Goal: Check status: Check status

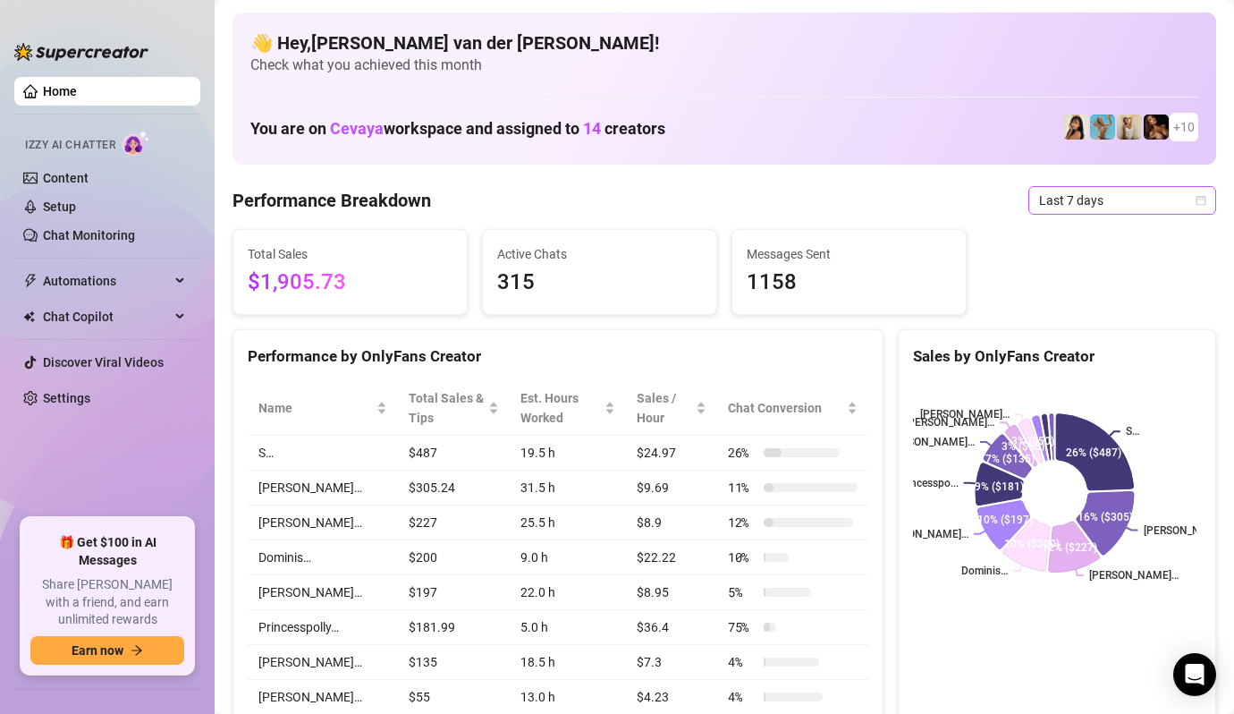
click at [1196, 199] on icon "calendar" at bounding box center [1201, 200] width 11 height 11
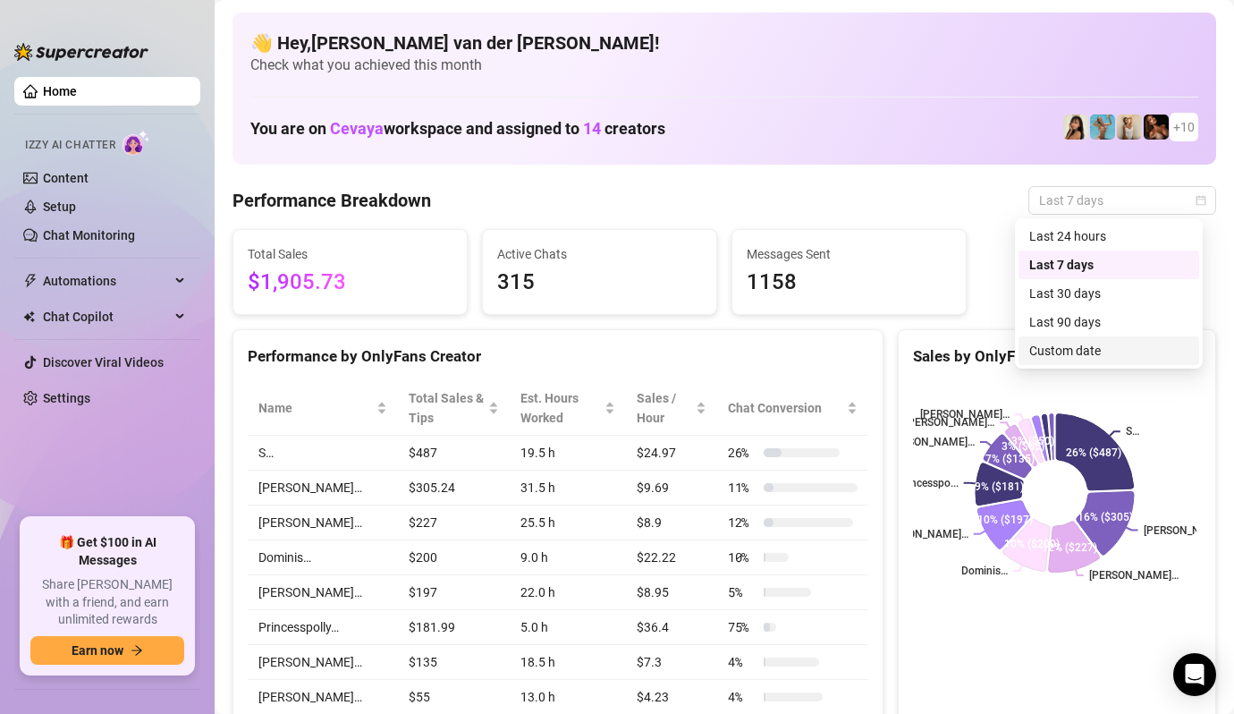
click at [1097, 356] on div "Custom date" at bounding box center [1109, 351] width 159 height 20
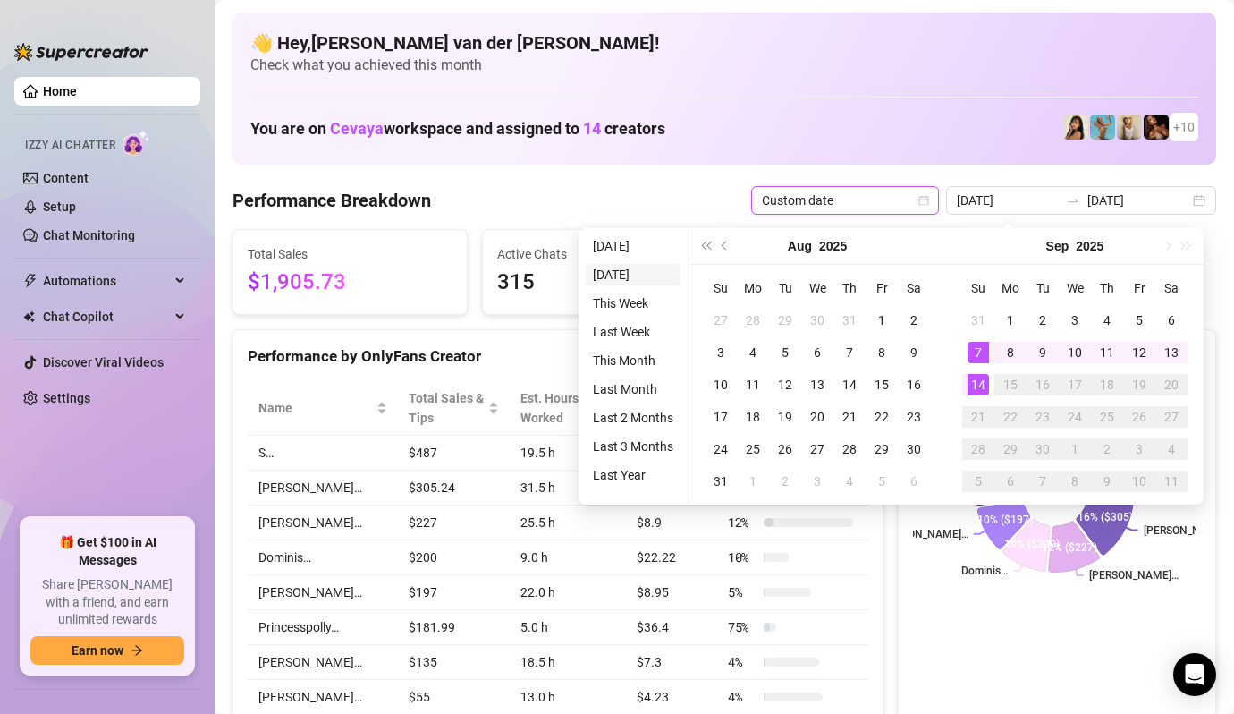
type input "[DATE]"
click at [654, 278] on li "[DATE]" at bounding box center [633, 274] width 95 height 21
type input "[DATE]"
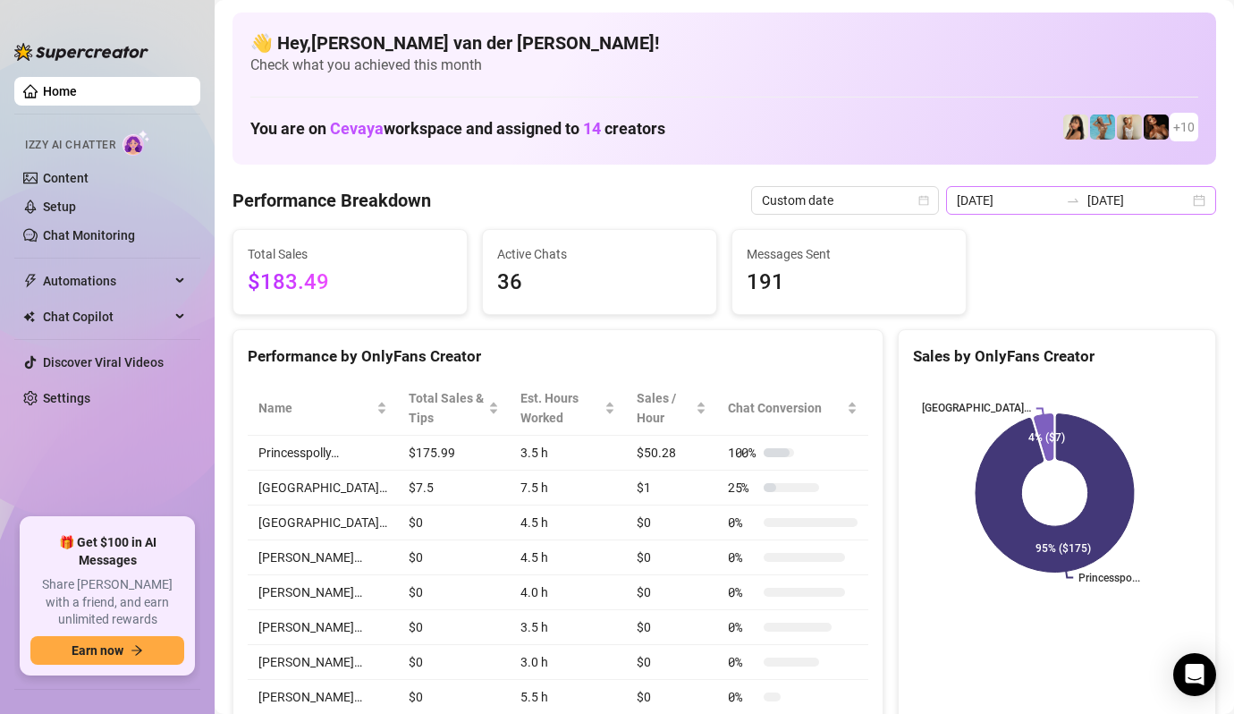
click at [1188, 200] on div "[DATE] [DATE]" at bounding box center [1081, 200] width 270 height 29
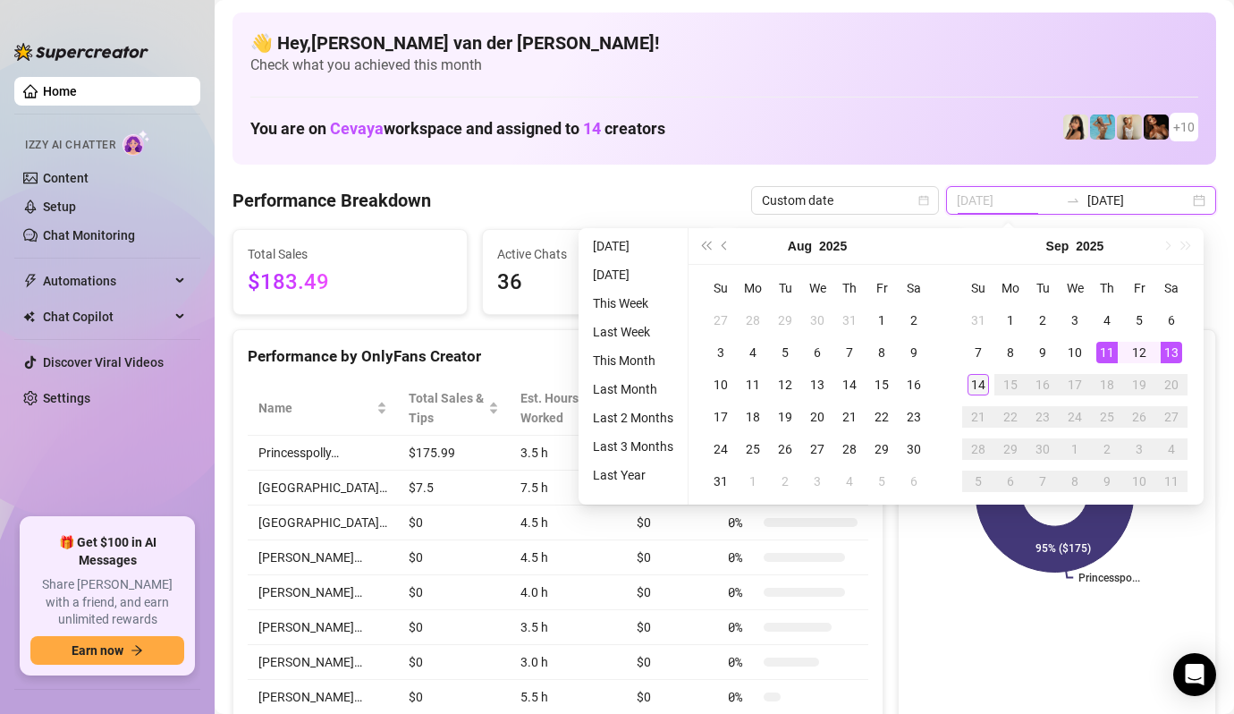
type input "[DATE]"
click at [975, 376] on div "14" at bounding box center [978, 384] width 21 height 21
click at [972, 374] on div "14" at bounding box center [978, 384] width 21 height 21
type input "[DATE]"
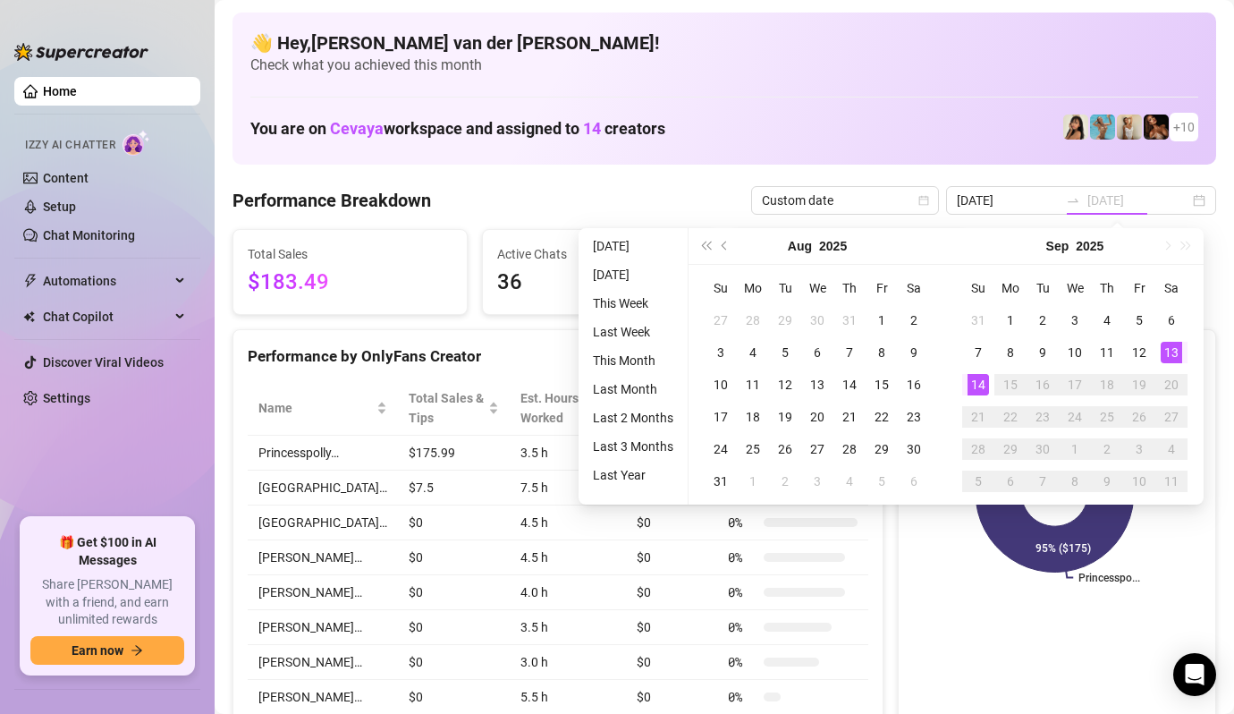
type input "[DATE]"
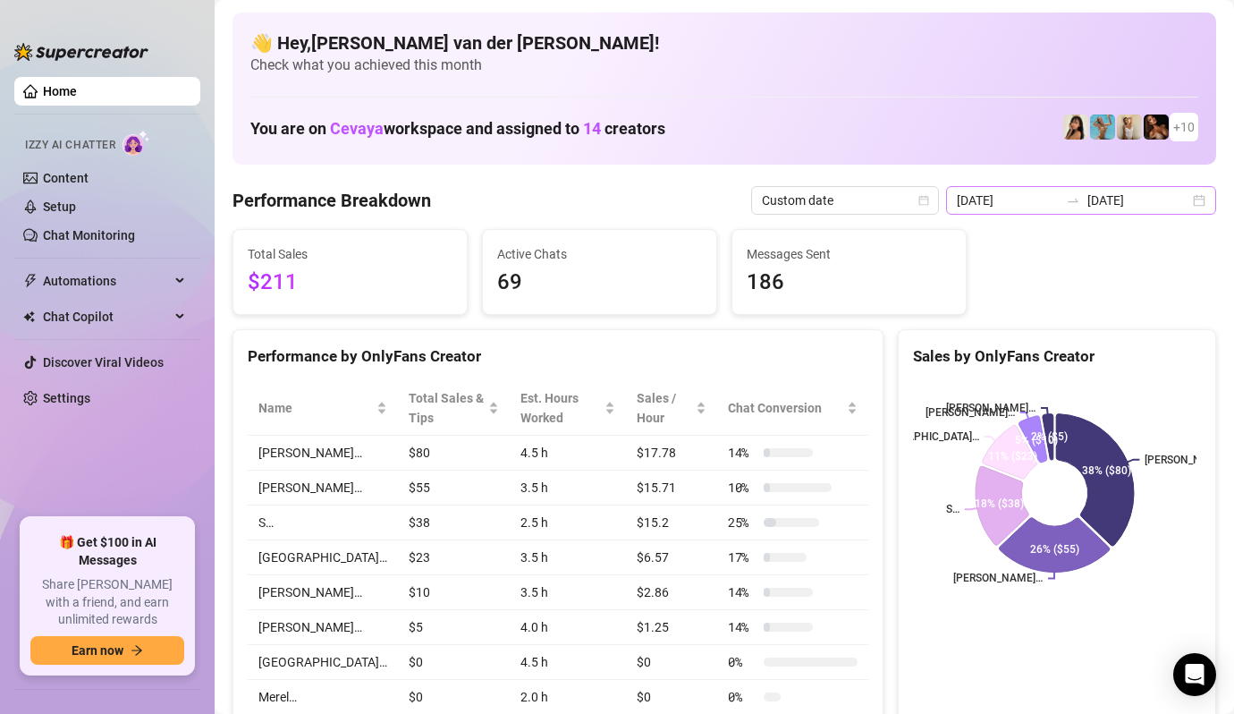
click at [1188, 201] on div "[DATE] [DATE]" at bounding box center [1081, 200] width 270 height 29
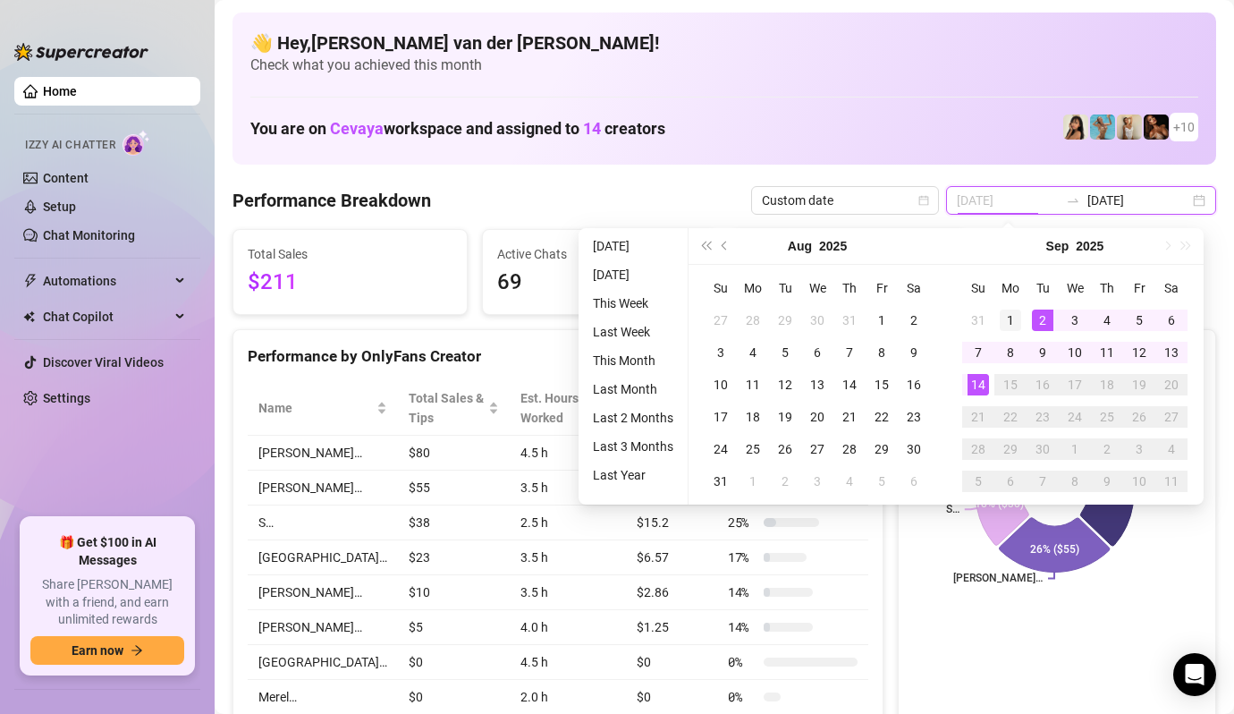
type input "[DATE]"
click at [1014, 317] on div "1" at bounding box center [1010, 320] width 21 height 21
type input "[DATE]"
click at [980, 385] on div "14" at bounding box center [978, 384] width 21 height 21
type input "[DATE]"
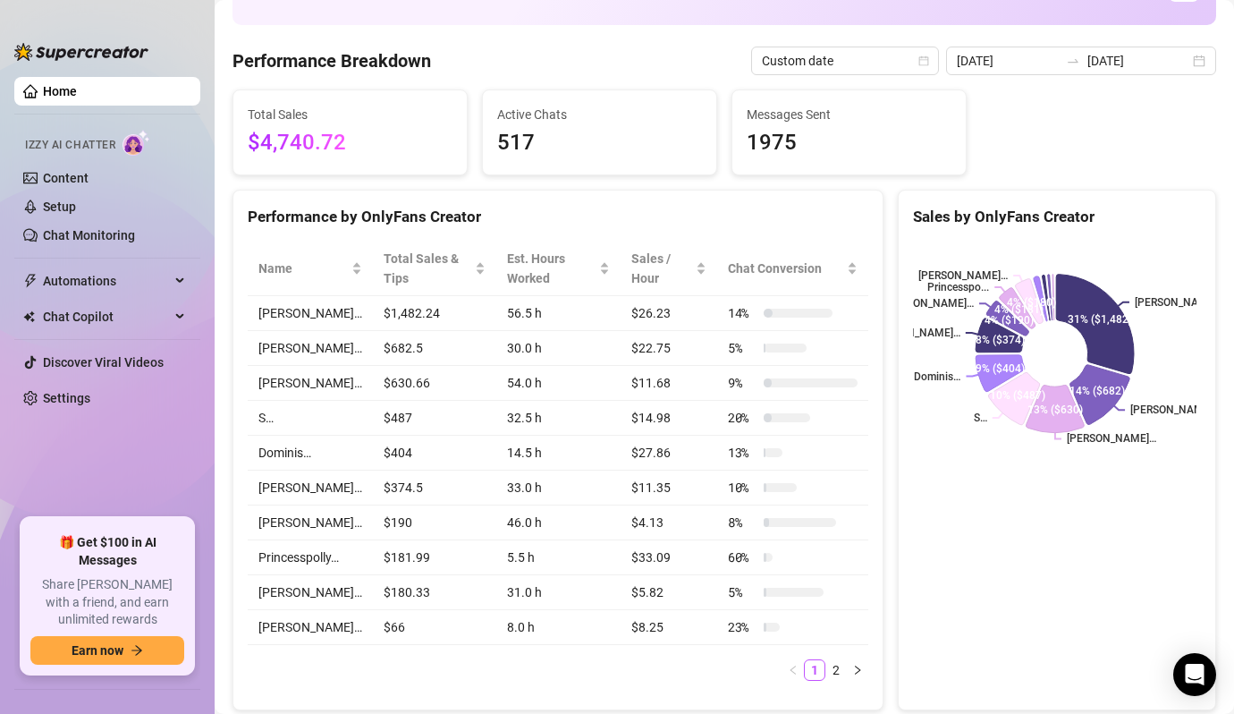
scroll to position [140, 0]
click at [853, 671] on icon "right" at bounding box center [858, 669] width 11 height 11
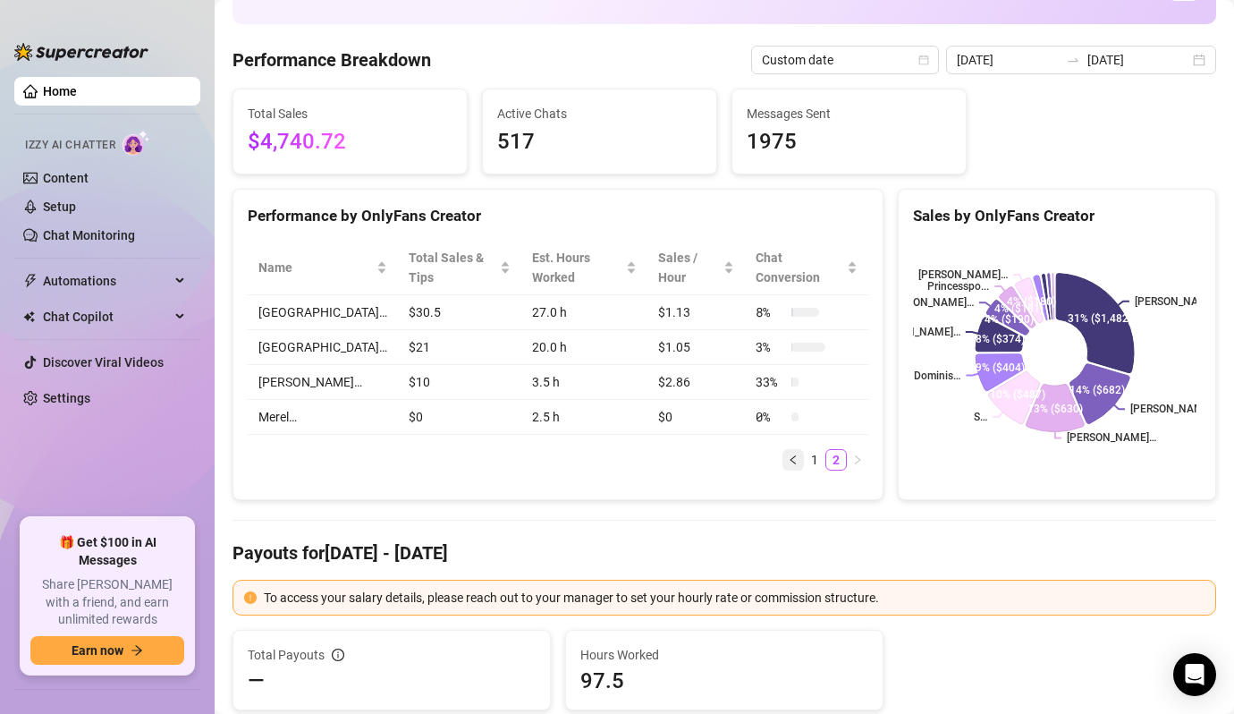
click at [788, 454] on icon "left" at bounding box center [793, 459] width 11 height 11
